Goal: Information Seeking & Learning: Check status

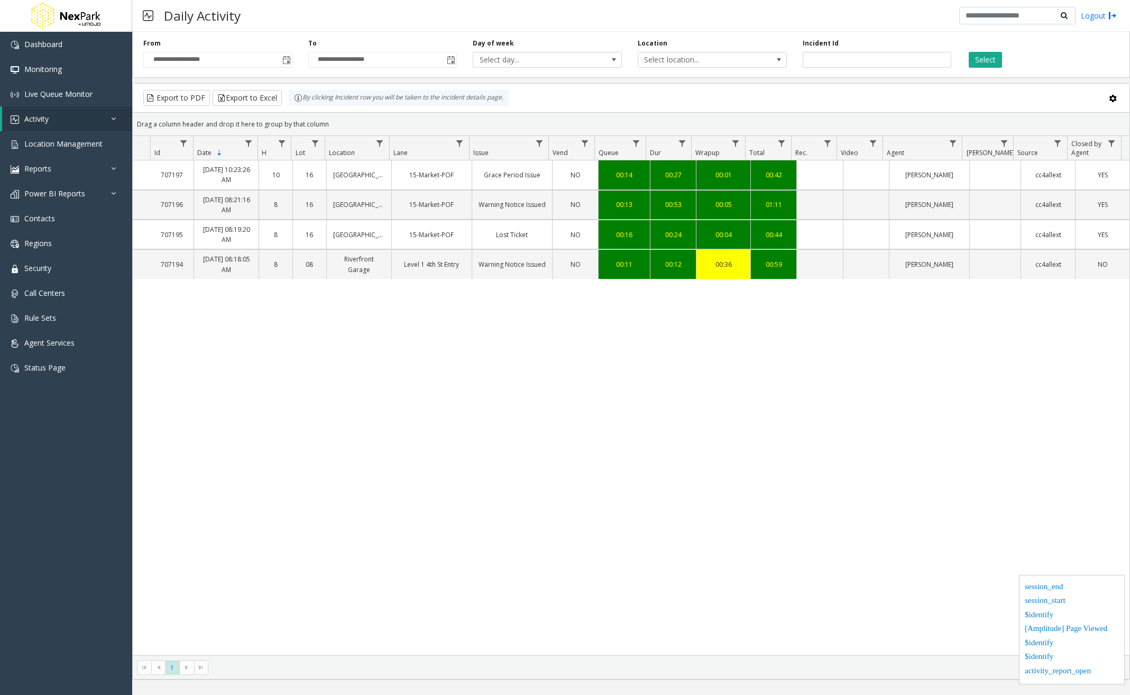
click at [924, 172] on link "[PERSON_NAME]" at bounding box center [929, 175] width 67 height 10
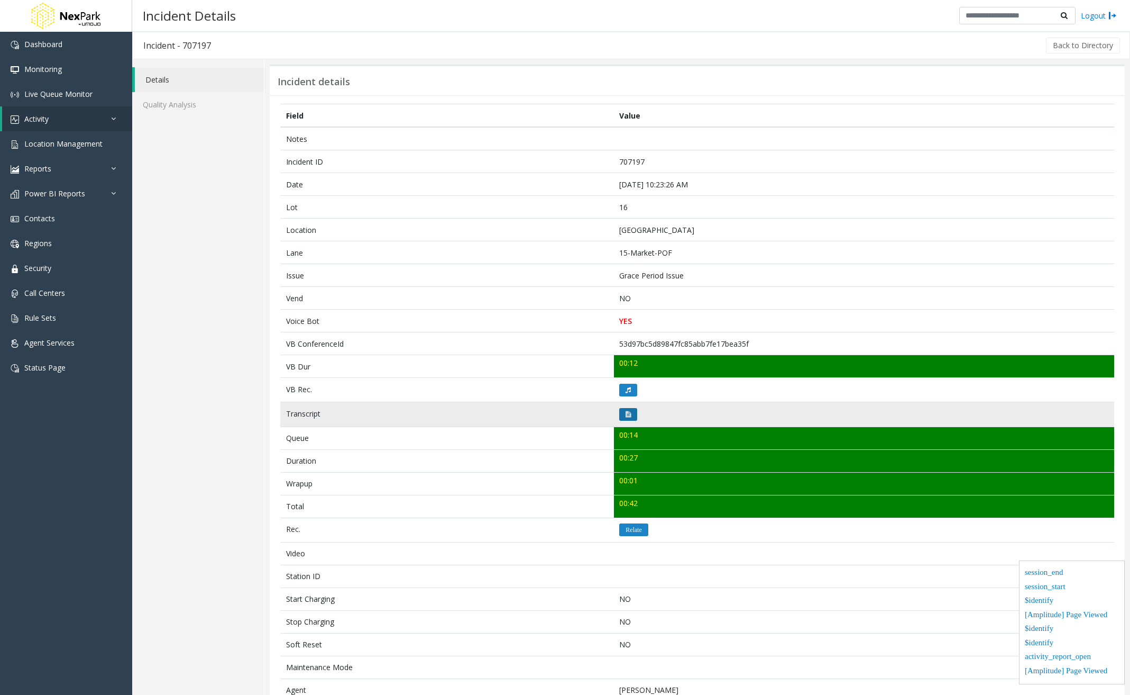
click at [627, 410] on button at bounding box center [628, 414] width 18 height 13
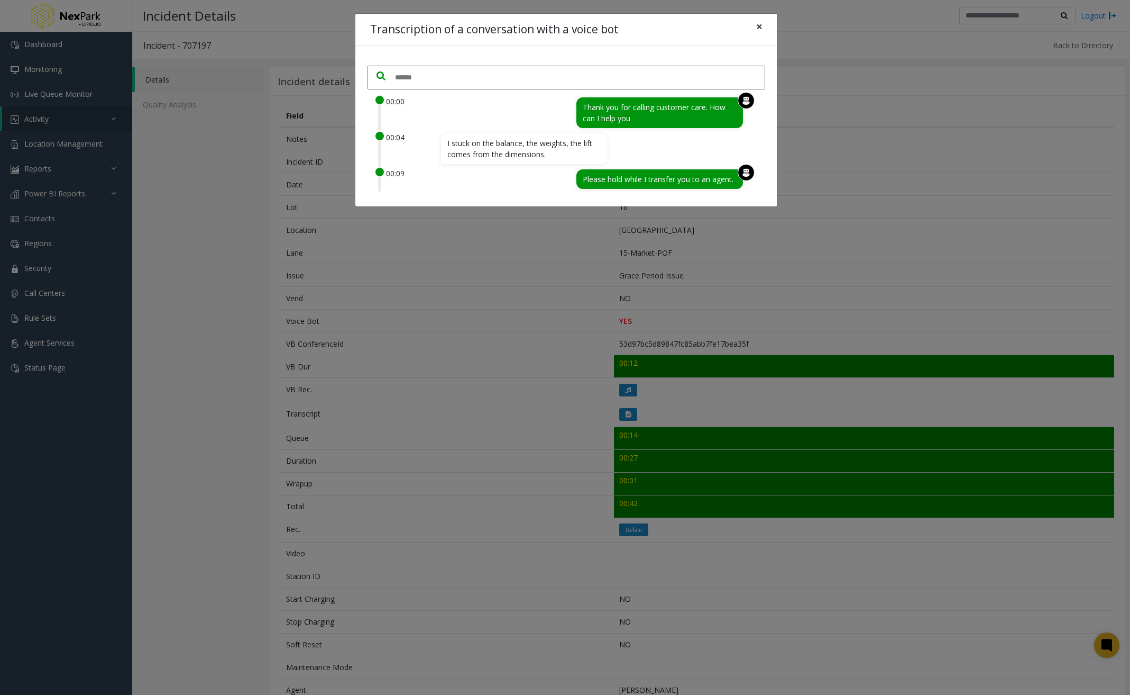
click at [761, 25] on span "×" at bounding box center [759, 26] width 6 height 15
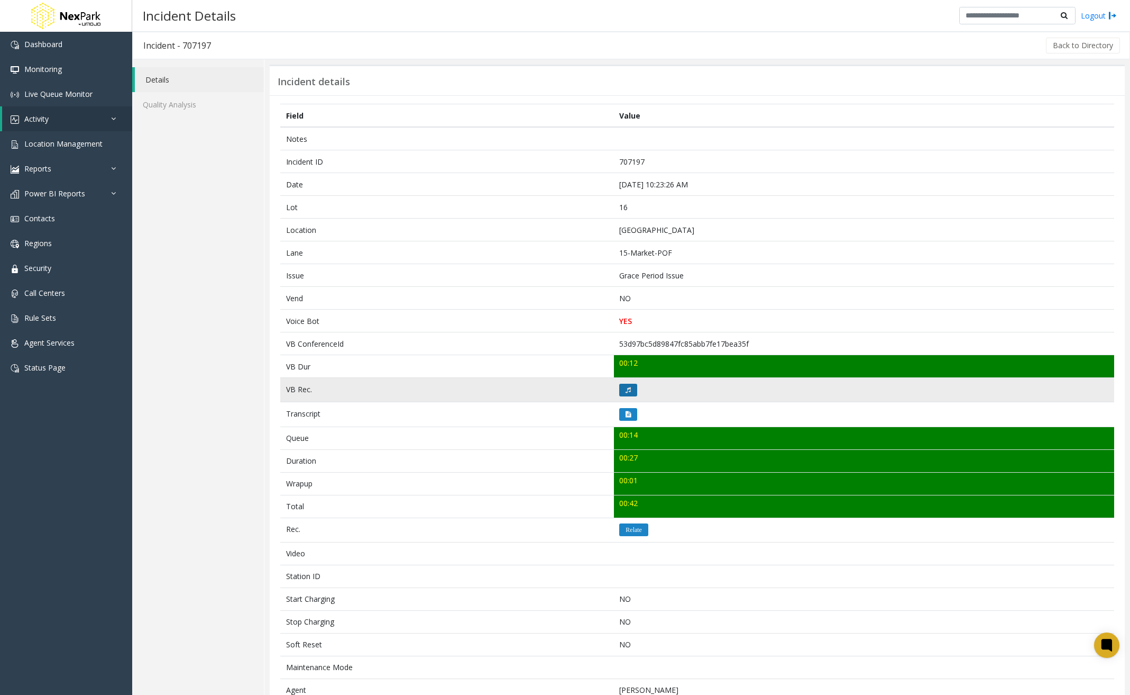
click at [634, 386] on button at bounding box center [628, 390] width 18 height 13
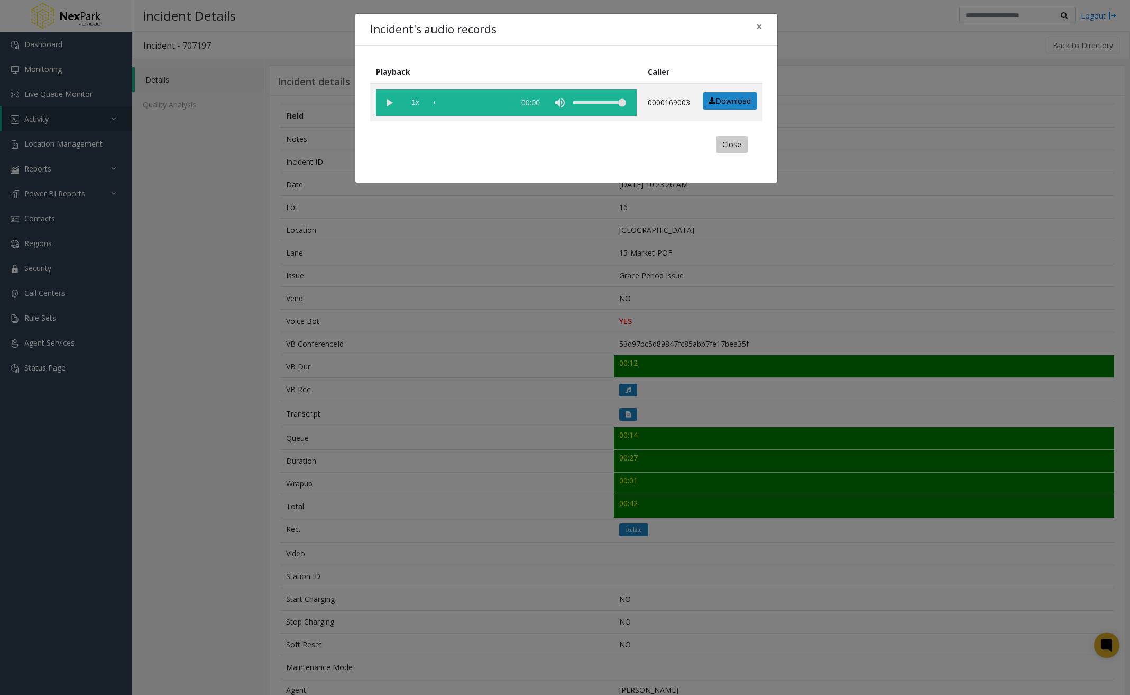
click at [724, 141] on button "Close" at bounding box center [732, 144] width 32 height 17
